Goal: Register for event/course

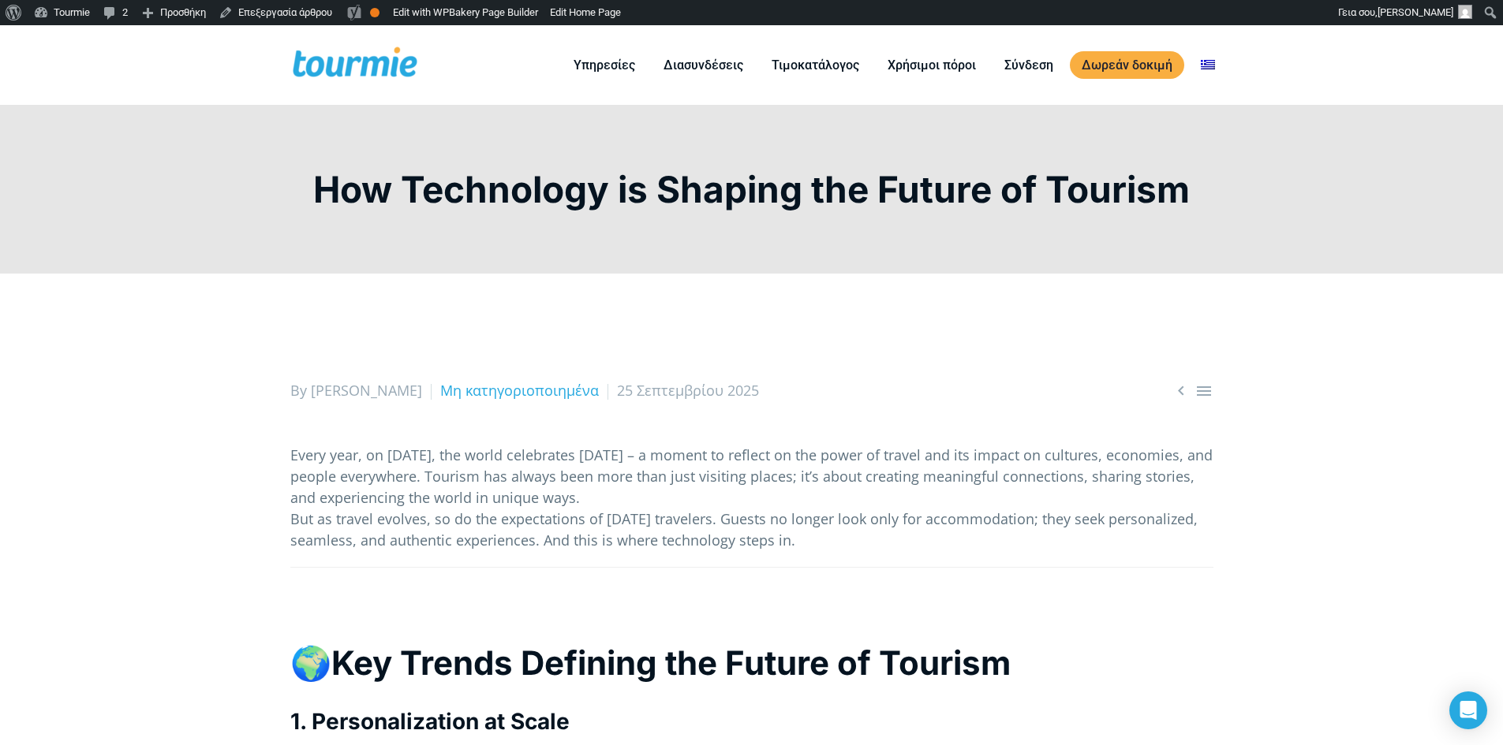
click at [459, 460] on p "Every year, on September 27th, the world celebrates World Tourism Day – a momen…" at bounding box center [751, 498] width 923 height 106
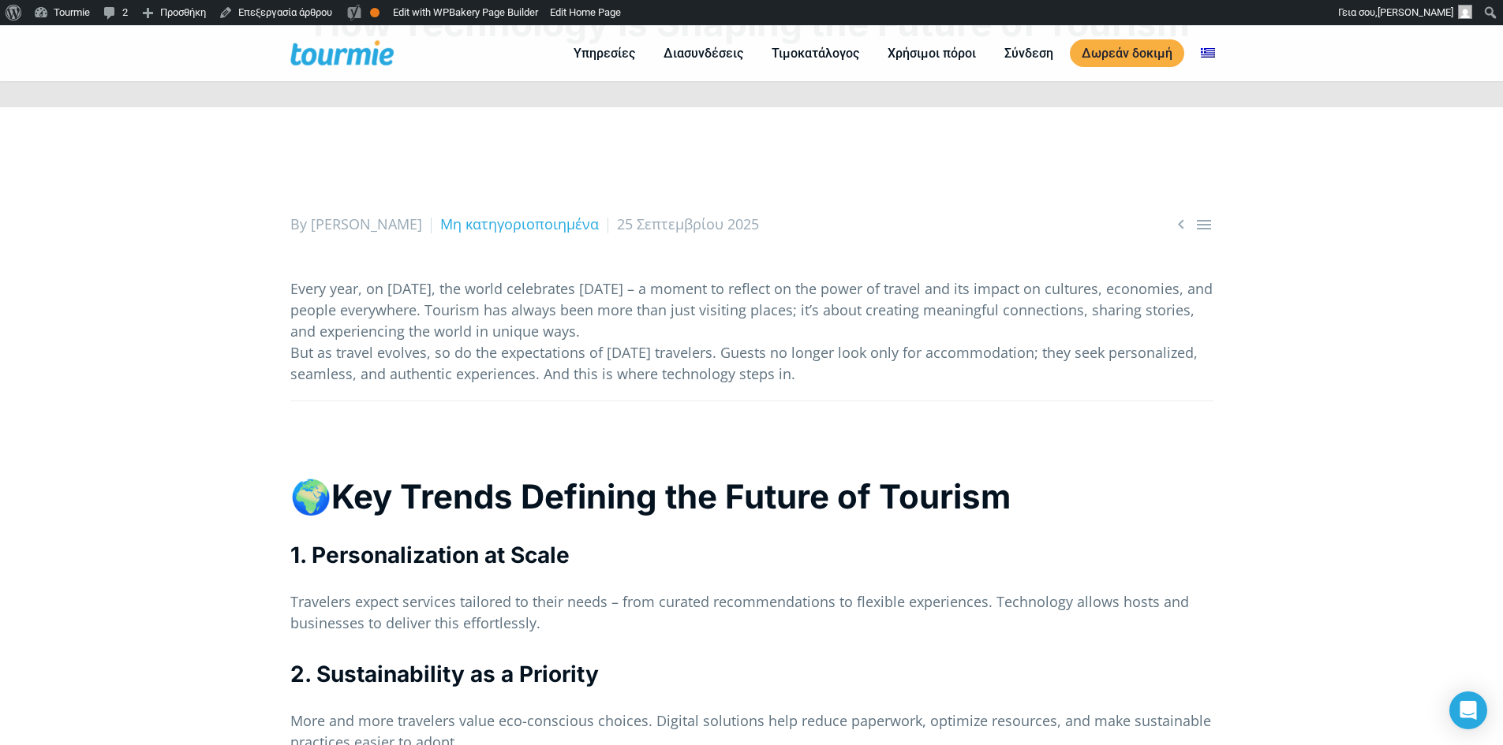
scroll to position [79, 0]
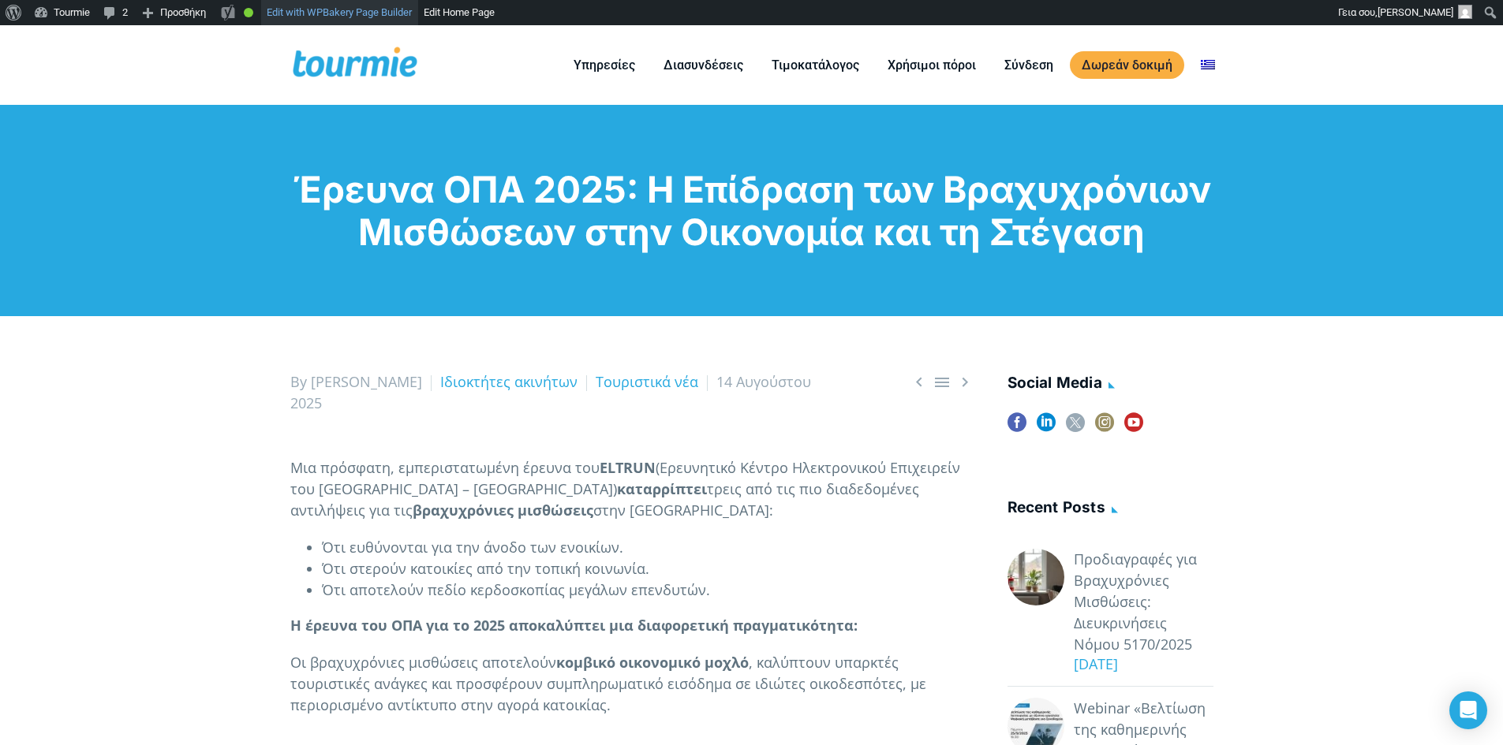
checkbox input "true"
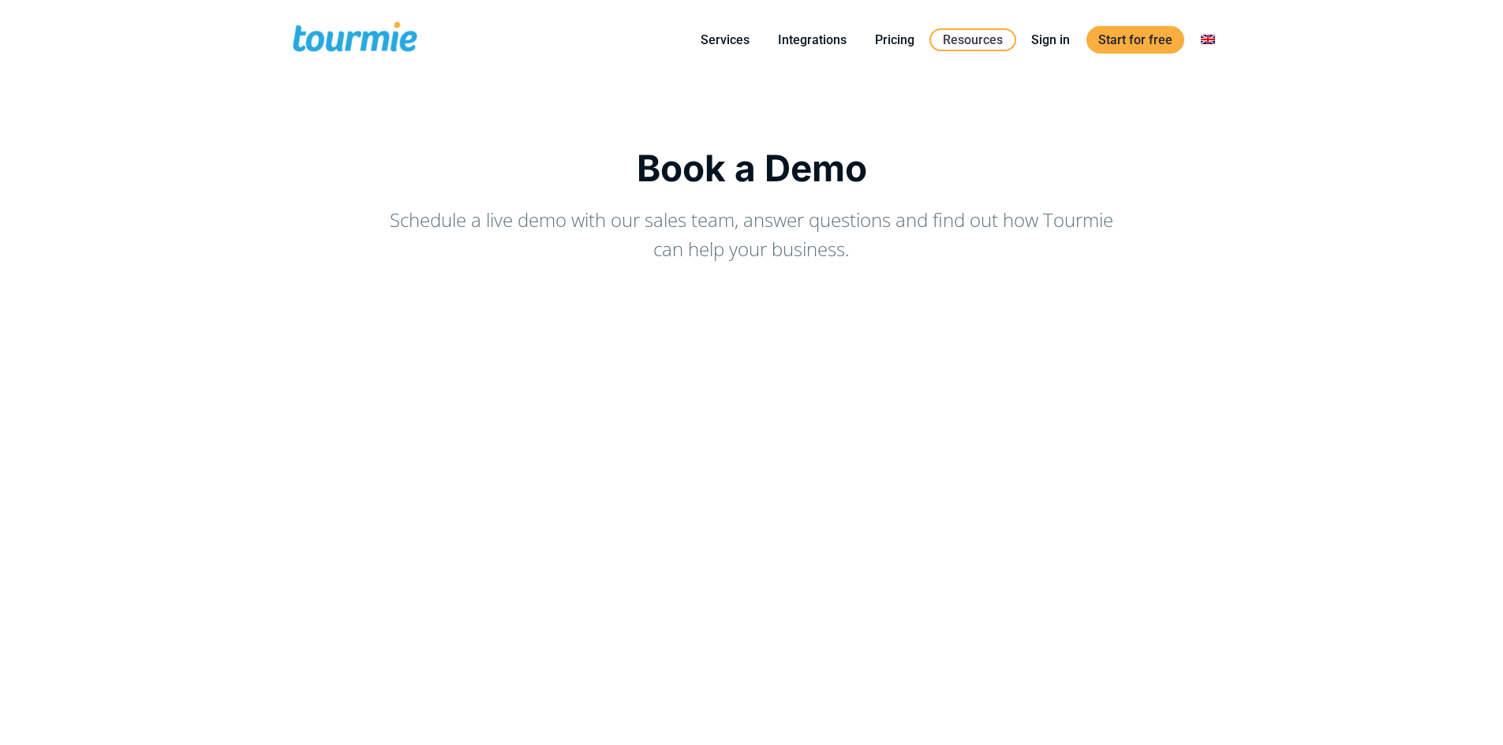
click at [981, 173] on link "Events" at bounding box center [1038, 192] width 219 height 39
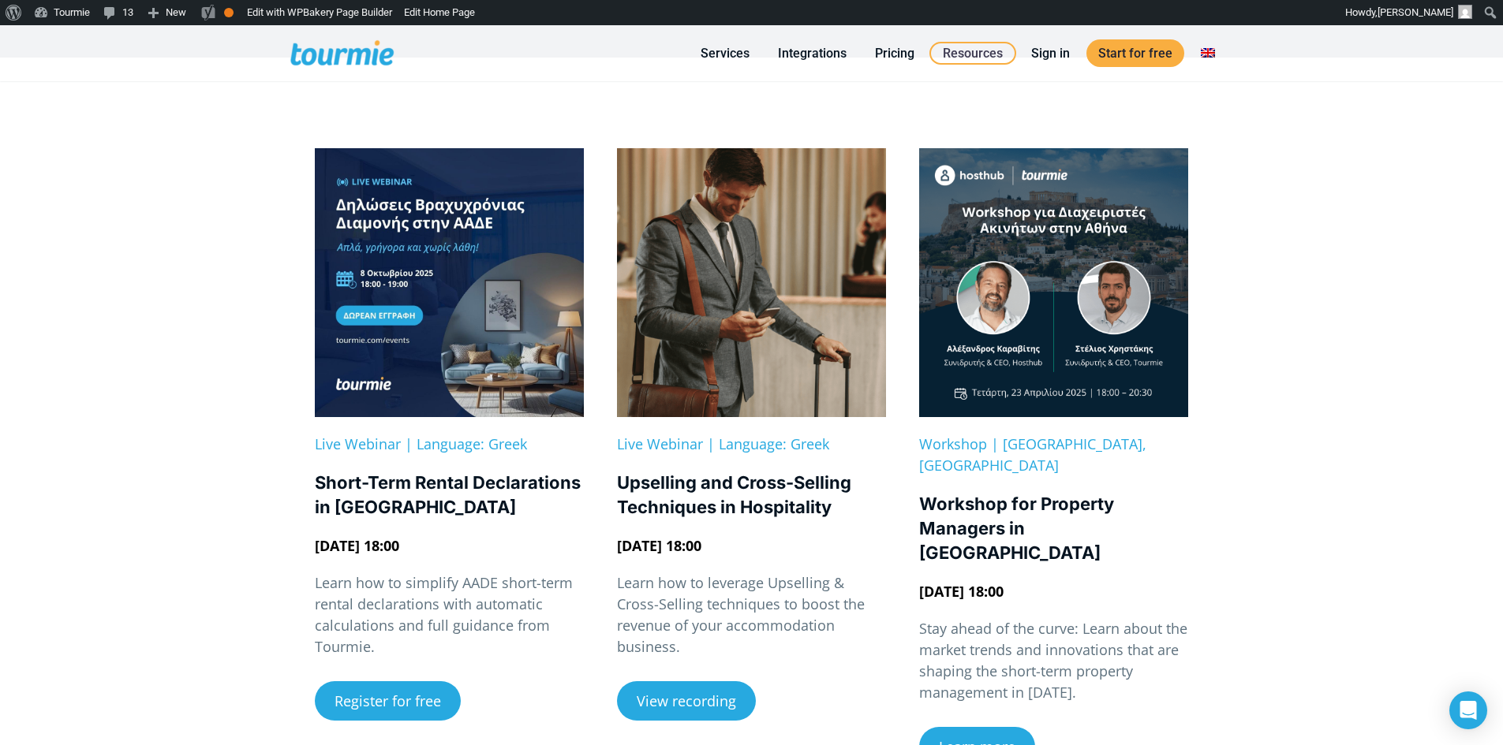
click at [715, 517] on div "Upselling and Cross-Selling Techniques in Hospitality" at bounding box center [751, 495] width 269 height 49
click at [715, 460] on div "Live Webinar | Language: Greek Upselling and Cross-Selling Techniques in Hospit…" at bounding box center [751, 446] width 269 height 596
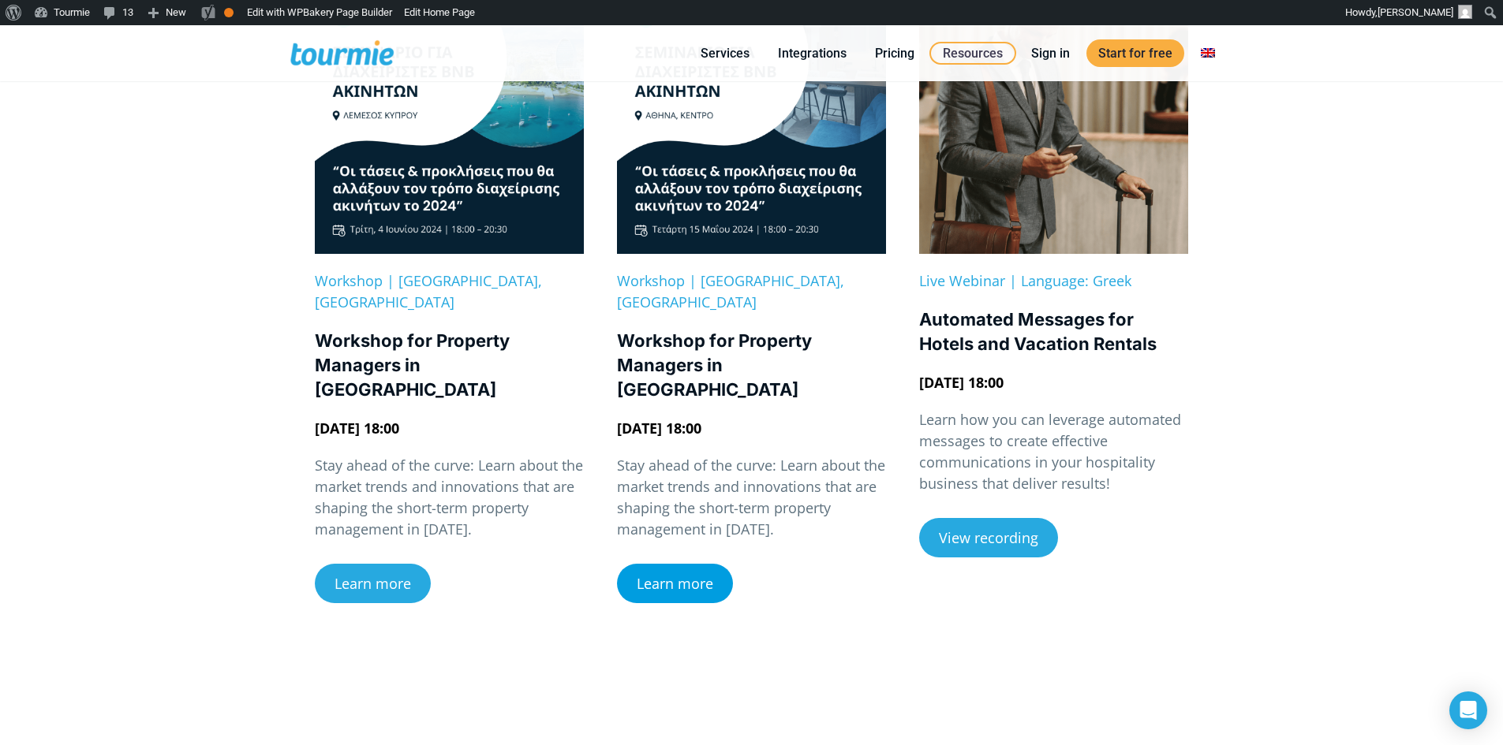
scroll to position [1892, 0]
